Goal: Information Seeking & Learning: Learn about a topic

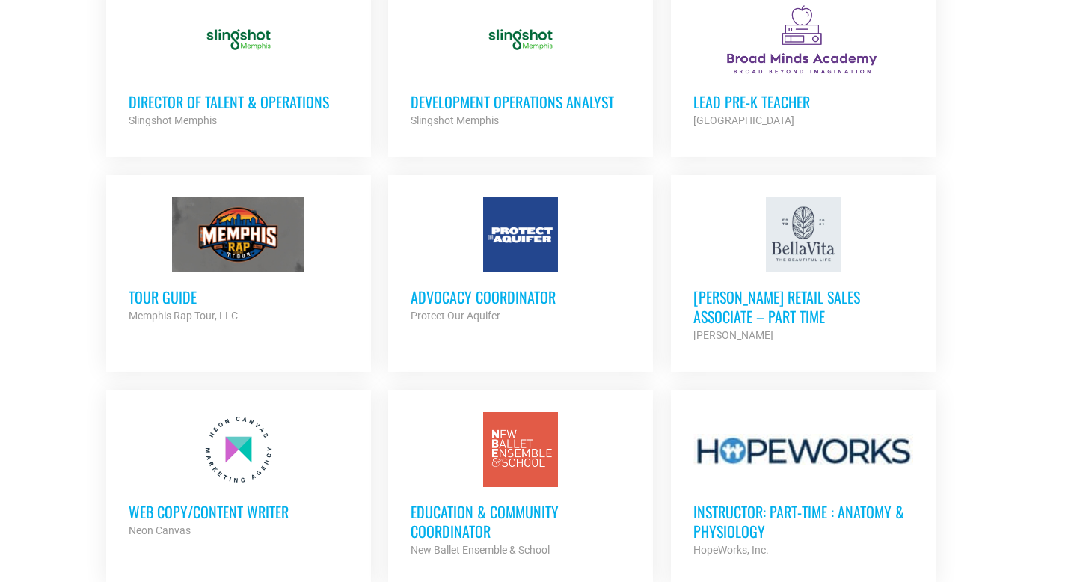
scroll to position [1168, 0]
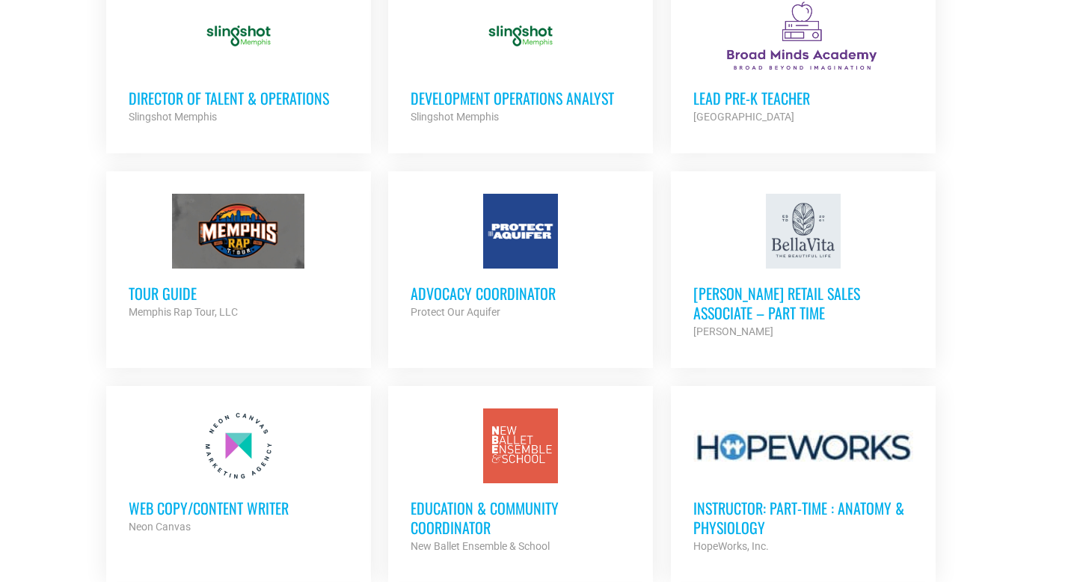
click at [533, 284] on h3 "Advocacy Coordinator" at bounding box center [520, 292] width 220 height 19
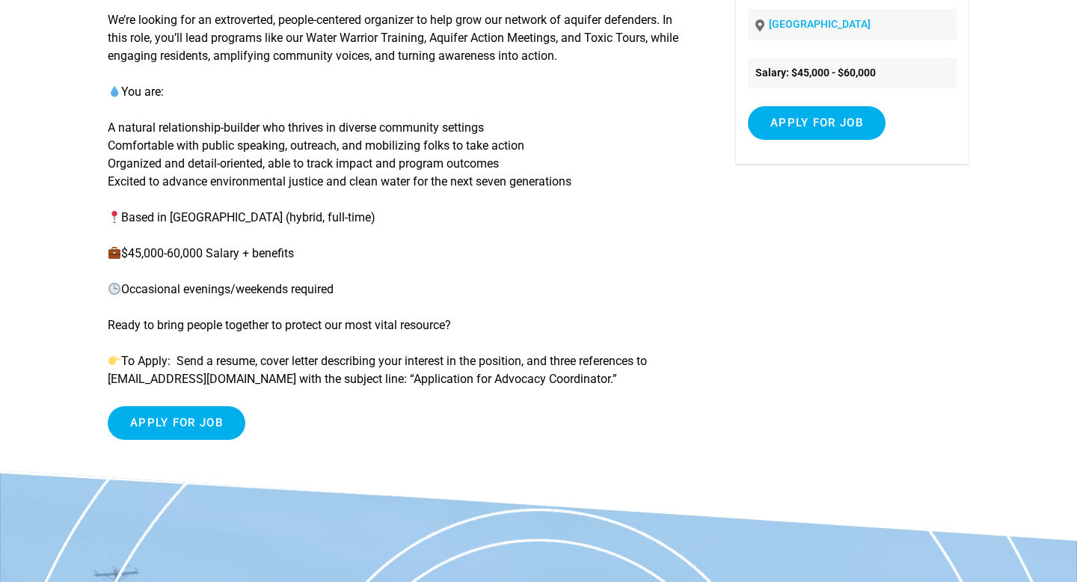
scroll to position [262, 0]
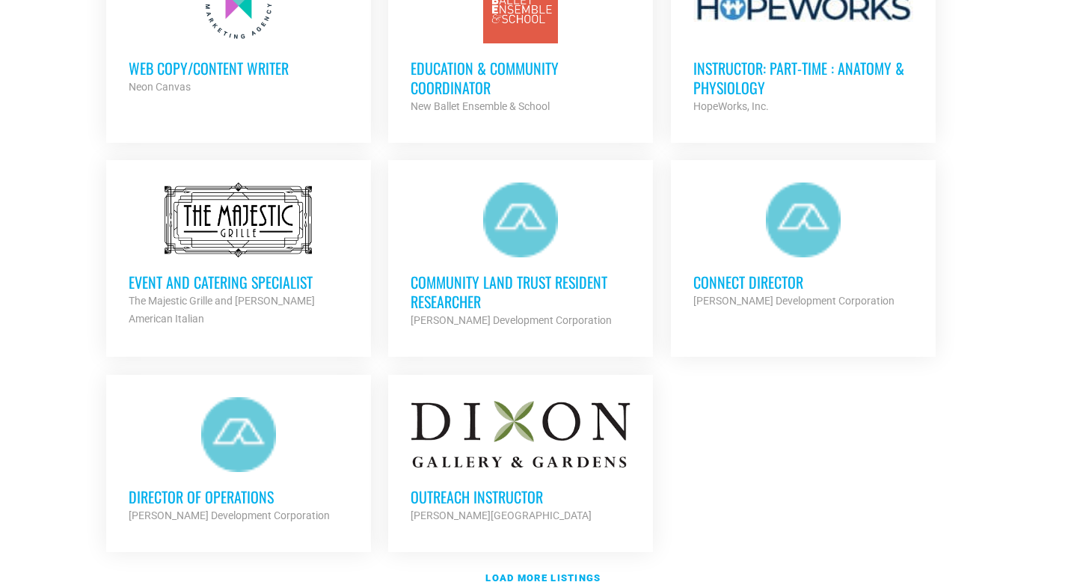
scroll to position [1737, 0]
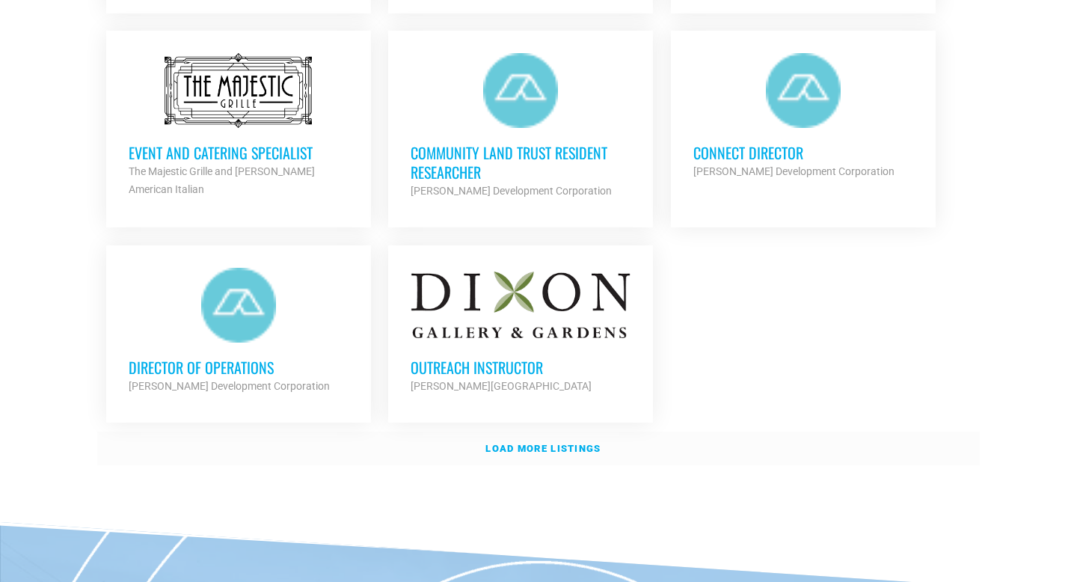
click at [593, 443] on strong "Load more listings" at bounding box center [542, 448] width 115 height 11
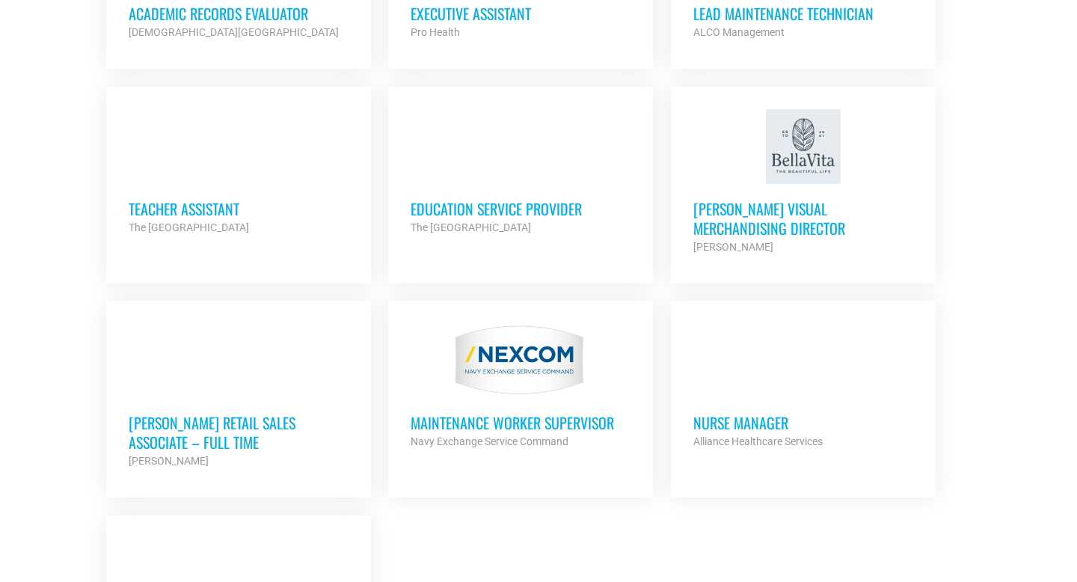
scroll to position [3167, 0]
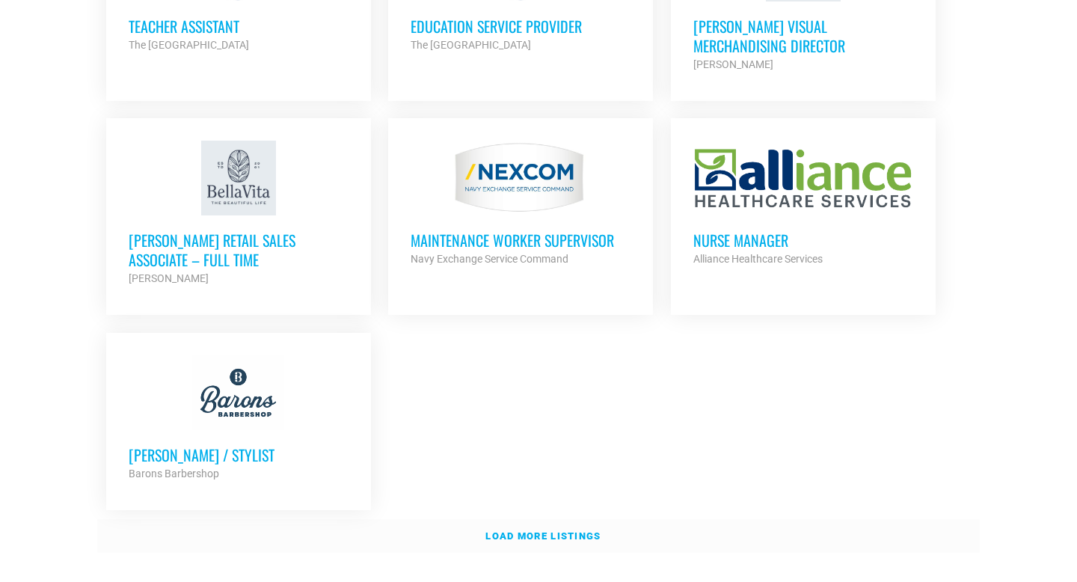
click at [576, 530] on strong "Load more listings" at bounding box center [542, 535] width 115 height 11
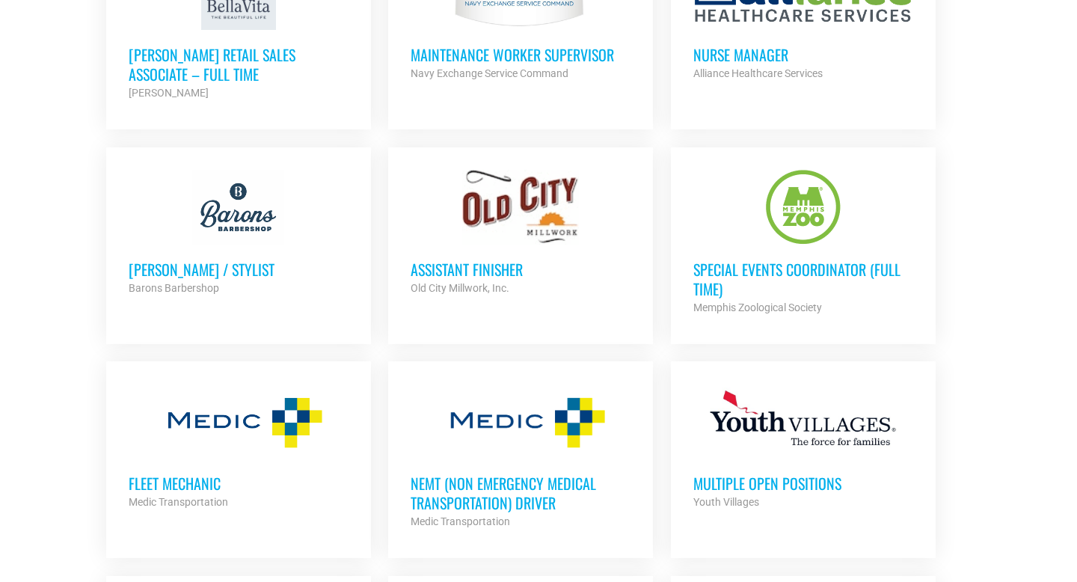
scroll to position [3896, 0]
